Goal: Use online tool/utility: Utilize a website feature to perform a specific function

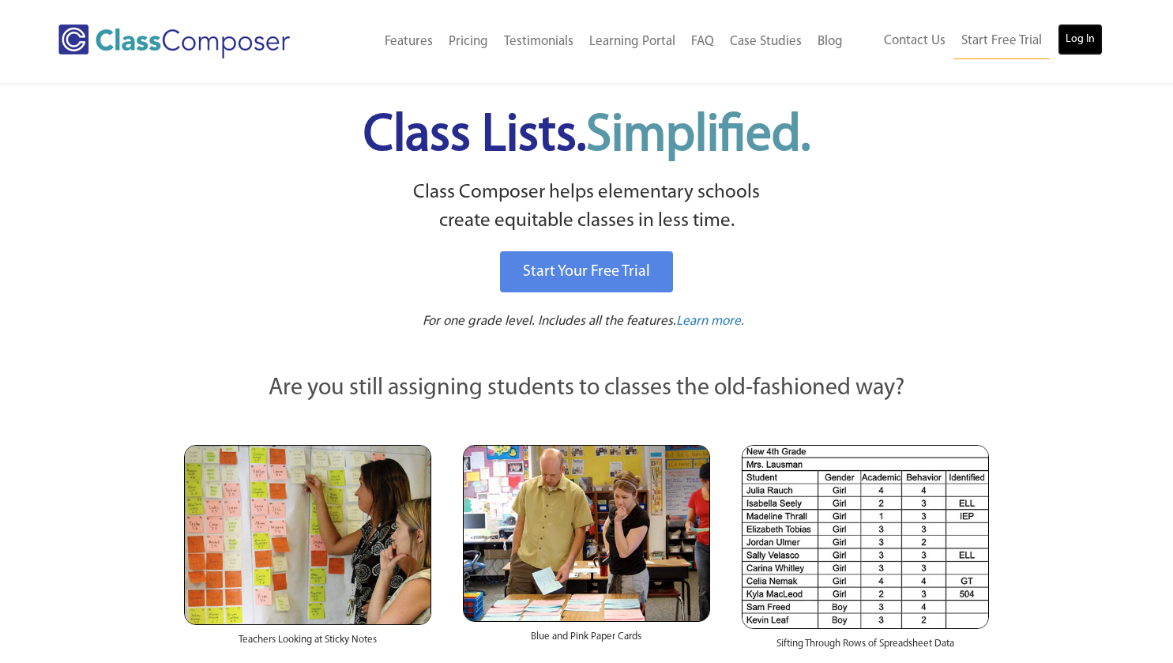
click at [1082, 35] on link "Log In" at bounding box center [1080, 40] width 45 height 32
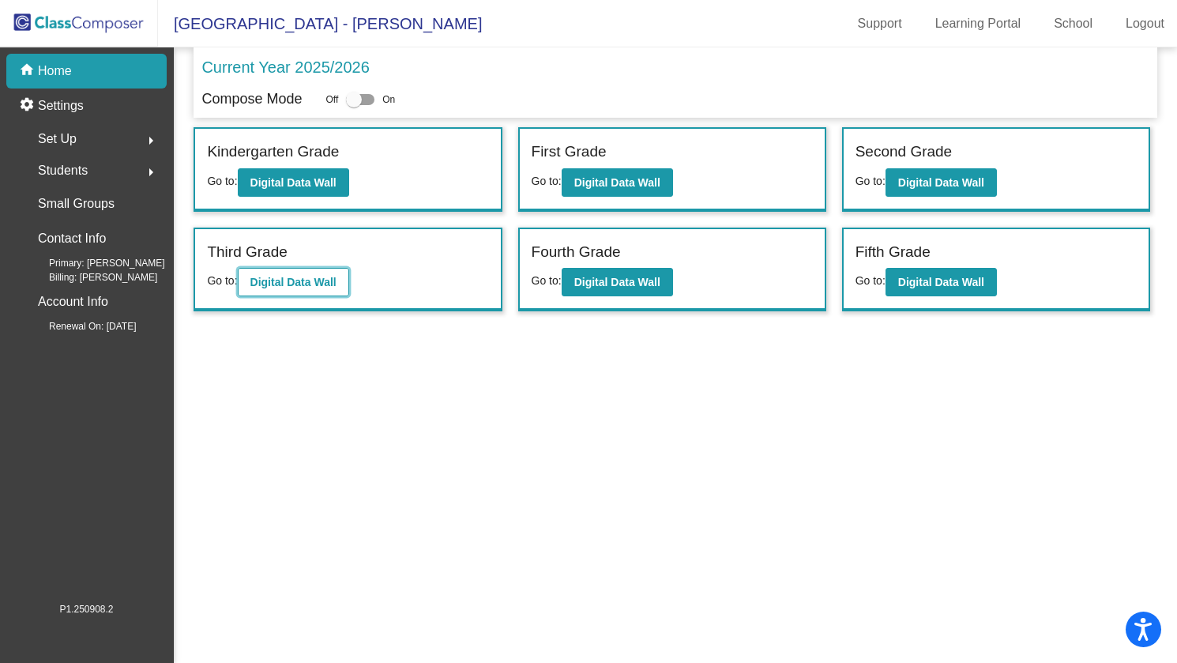
click at [311, 279] on b "Digital Data Wall" at bounding box center [293, 282] width 86 height 13
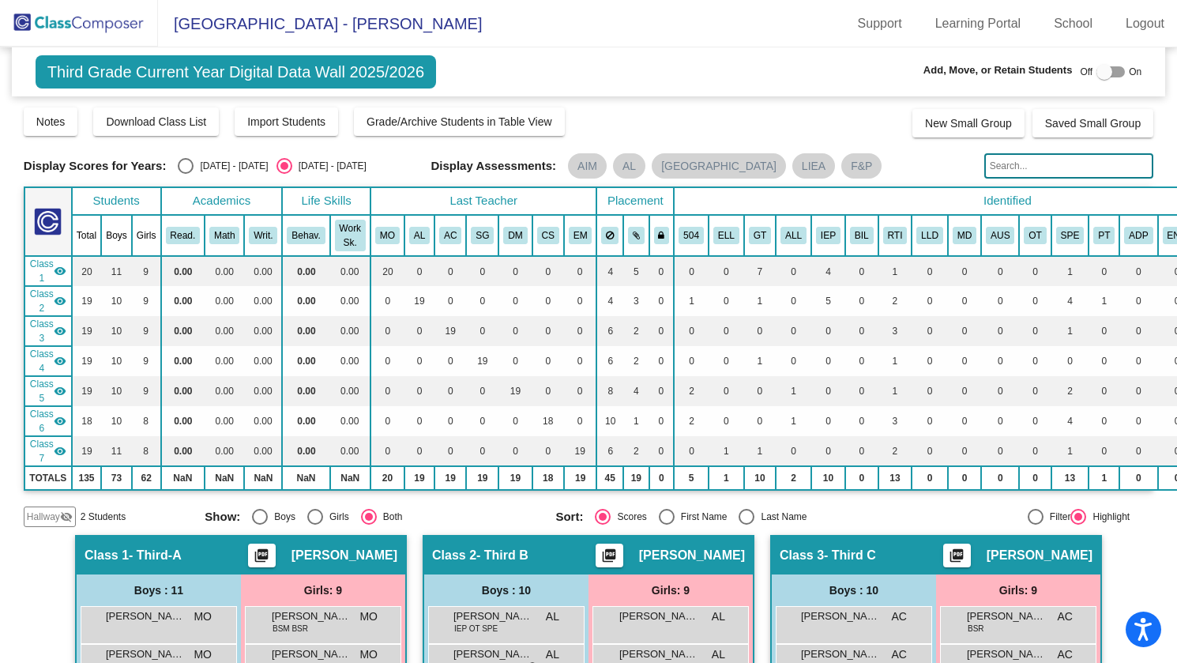
click at [190, 166] on div "Select an option" at bounding box center [186, 166] width 16 height 16
click at [186, 174] on input "2024 - 2025" at bounding box center [185, 174] width 1 height 1
radio input "true"
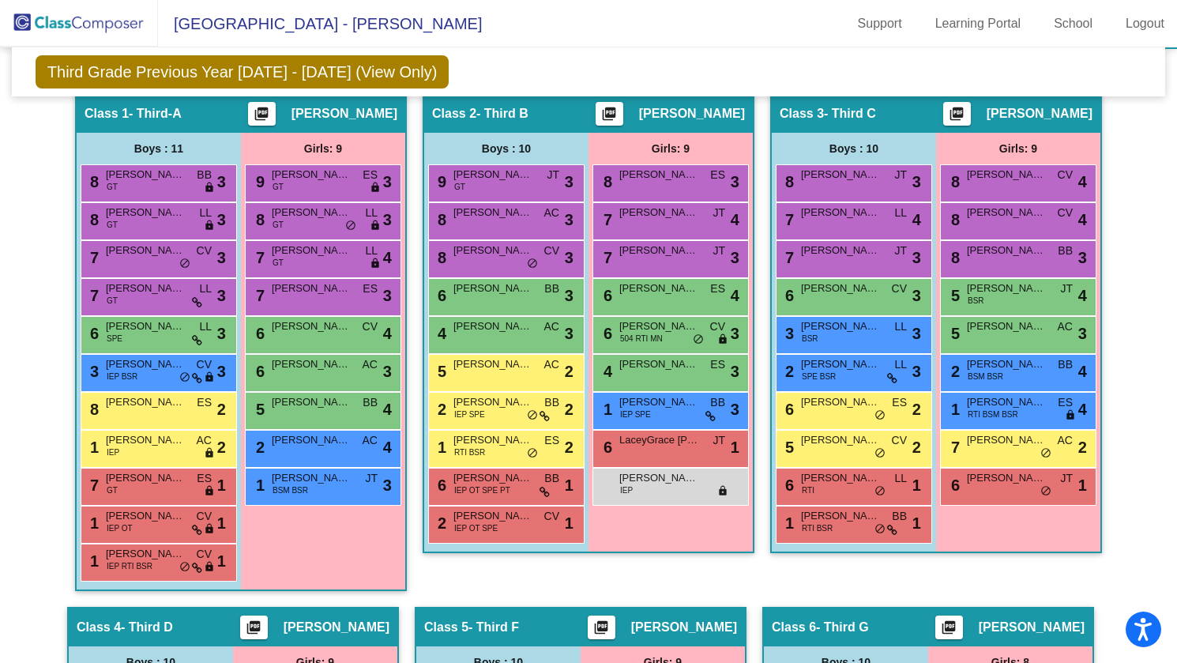
scroll to position [395, 0]
